Goal: Task Accomplishment & Management: Manage account settings

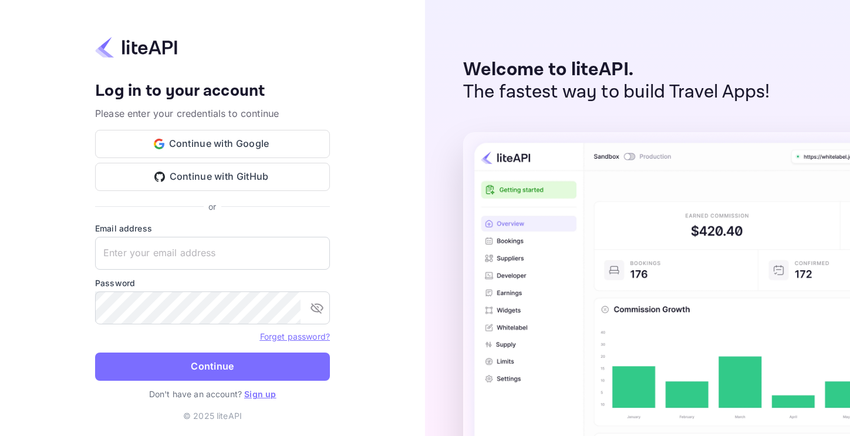
type input "o.padilla@nuitee.link"
click at [211, 367] on button "Continue" at bounding box center [212, 366] width 235 height 28
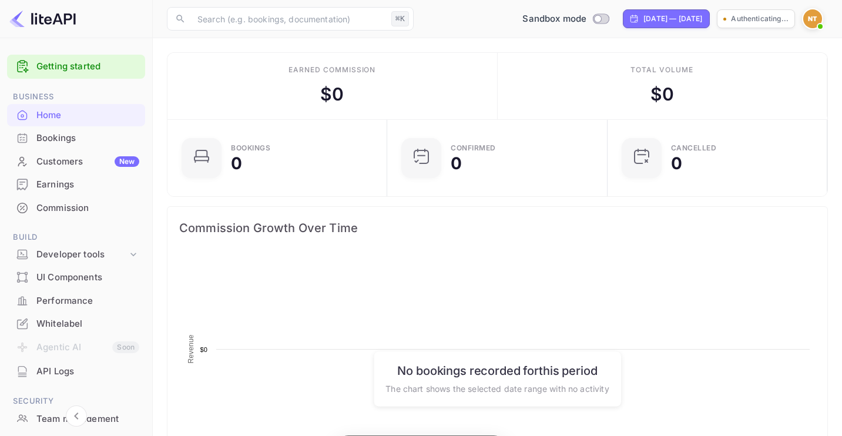
scroll to position [182, 204]
